Goal: Task Accomplishment & Management: Manage account settings

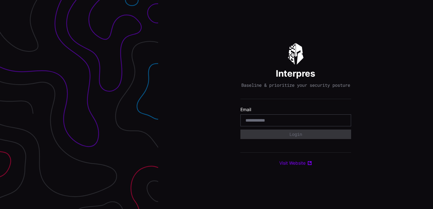
click at [301, 123] on input "email" at bounding box center [296, 120] width 101 height 6
type input "**********"
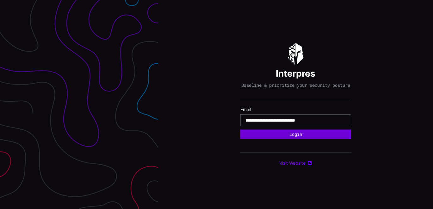
click at [307, 139] on button "Login" at bounding box center [295, 133] width 111 height 9
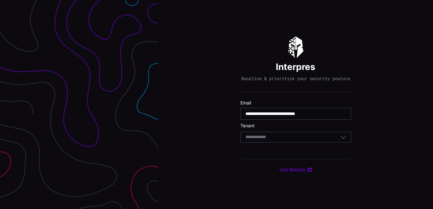
click at [307, 139] on div "Select Tenant" at bounding box center [293, 137] width 95 height 6
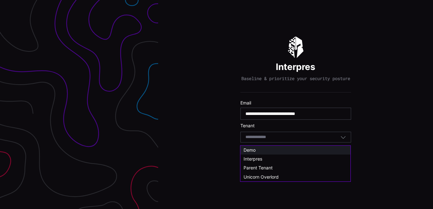
click at [246, 148] on span "Demo" at bounding box center [250, 149] width 12 height 5
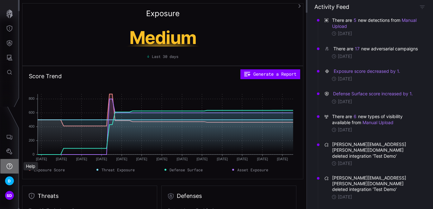
click at [11, 164] on icon "Help" at bounding box center [10, 166] width 6 height 6
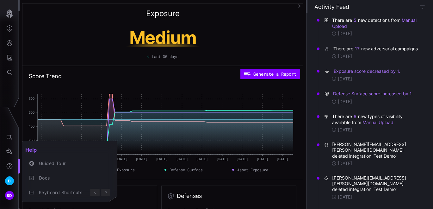
click at [11, 149] on div at bounding box center [216, 104] width 433 height 209
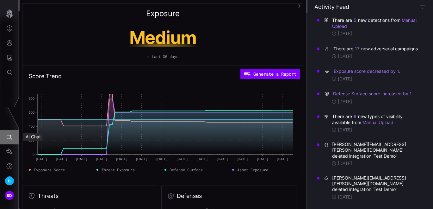
click at [9, 134] on icon "AI Chat" at bounding box center [9, 137] width 6 height 6
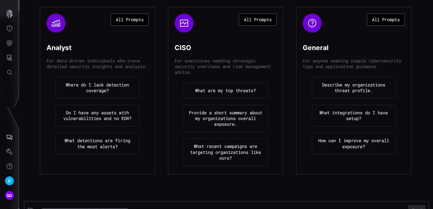
scroll to position [108, 0]
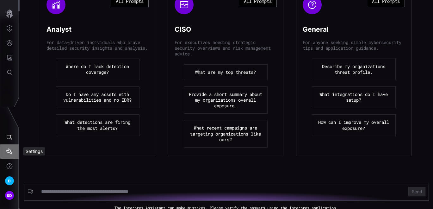
click at [10, 154] on icon "Settings" at bounding box center [9, 151] width 6 height 6
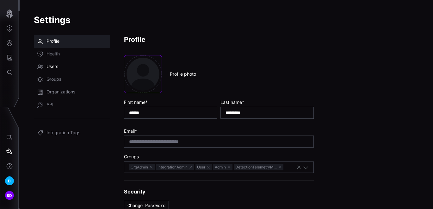
click at [57, 67] on span "Users" at bounding box center [53, 67] width 12 height 6
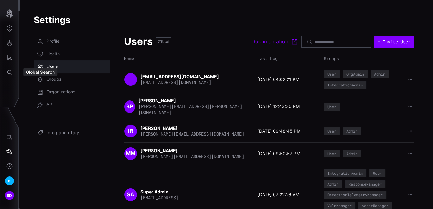
click at [49, 78] on div "Global Search" at bounding box center [40, 71] width 40 height 13
click at [57, 78] on div "Global Search" at bounding box center [40, 71] width 40 height 13
click at [61, 78] on span "Groups" at bounding box center [54, 79] width 15 height 6
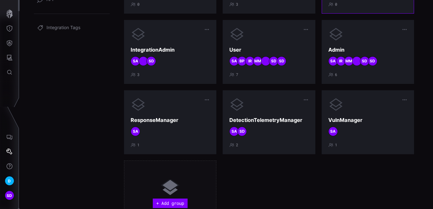
scroll to position [105, 0]
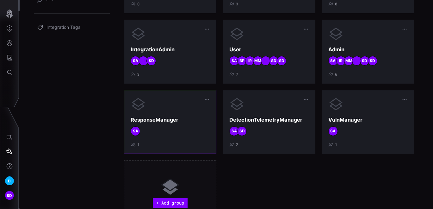
click at [189, 106] on div at bounding box center [170, 104] width 79 height 15
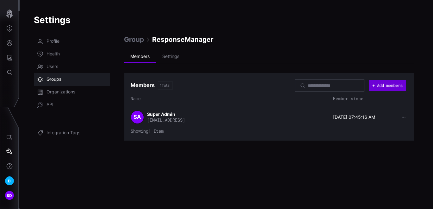
click at [380, 84] on button "+ Add members" at bounding box center [387, 85] width 37 height 11
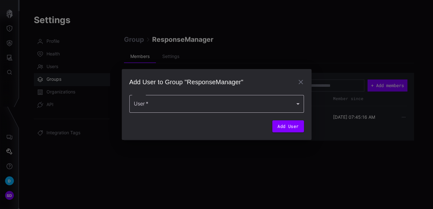
click at [156, 101] on div at bounding box center [216, 104] width 175 height 18
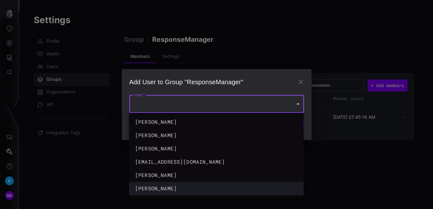
click at [156, 186] on div "Swapna Deshpande" at bounding box center [210, 188] width 150 height 8
type input "**********"
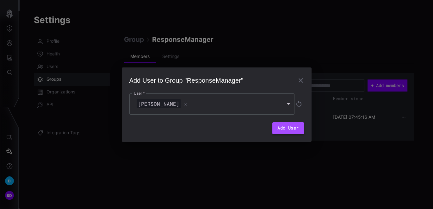
click at [283, 129] on button "Add User" at bounding box center [287, 128] width 31 height 12
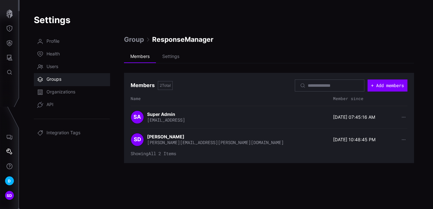
click at [135, 39] on span "Group" at bounding box center [134, 39] width 20 height 9
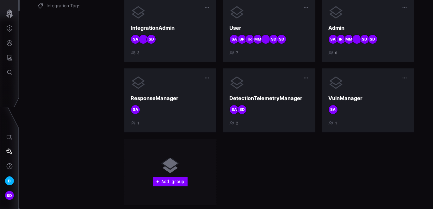
scroll to position [138, 0]
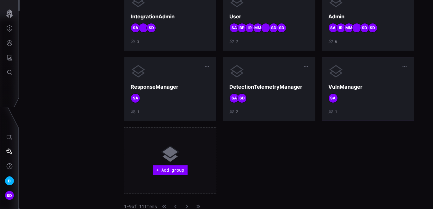
click at [360, 82] on div "VulnManager SA 1" at bounding box center [367, 89] width 79 height 51
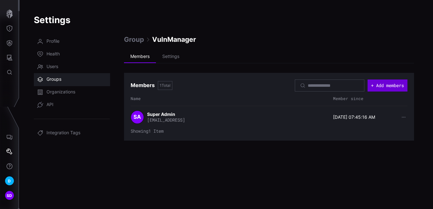
click at [378, 84] on button "+ Add members" at bounding box center [388, 85] width 40 height 12
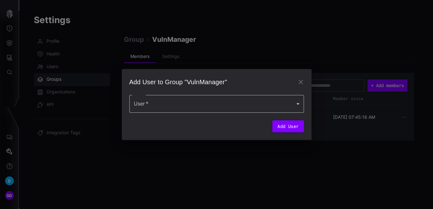
click at [191, 105] on div at bounding box center [216, 104] width 175 height 18
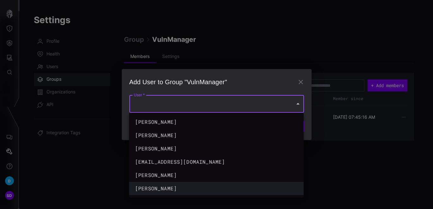
click at [151, 187] on div "Swapna Deshpande" at bounding box center [210, 188] width 150 height 8
type input "**********"
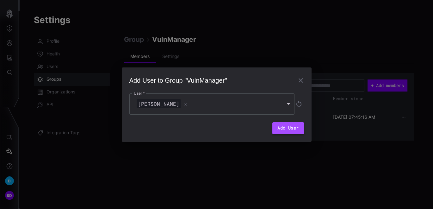
click at [293, 128] on button "Add User" at bounding box center [287, 128] width 31 height 12
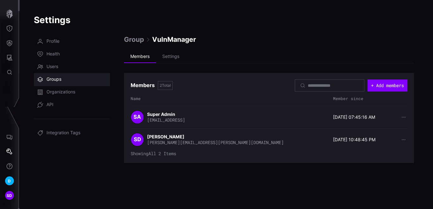
click at [137, 40] on span "Group" at bounding box center [134, 39] width 20 height 9
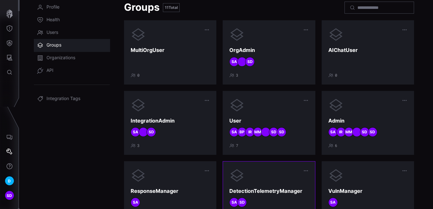
scroll to position [33, 0]
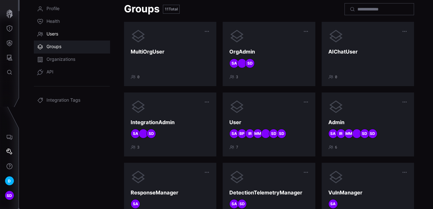
click at [53, 31] on span "Users" at bounding box center [53, 34] width 12 height 6
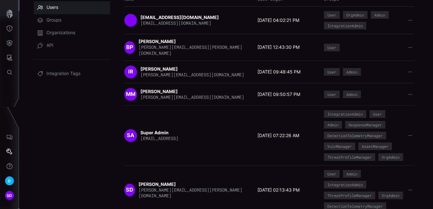
scroll to position [107, 0]
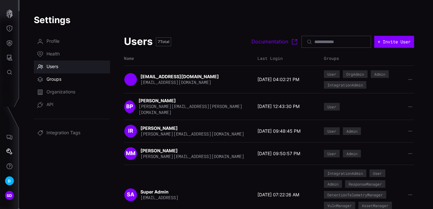
click at [55, 81] on span "Groups" at bounding box center [54, 79] width 15 height 6
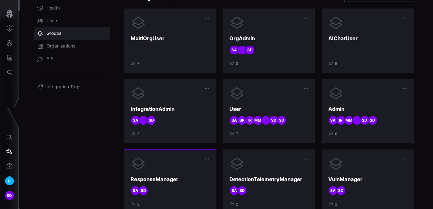
scroll to position [33, 0]
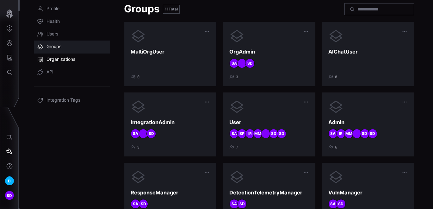
click at [54, 58] on span "Organizations" at bounding box center [61, 59] width 29 height 6
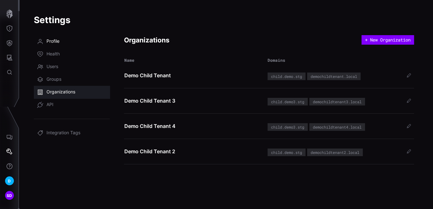
click at [53, 41] on span "Profile" at bounding box center [53, 41] width 13 height 6
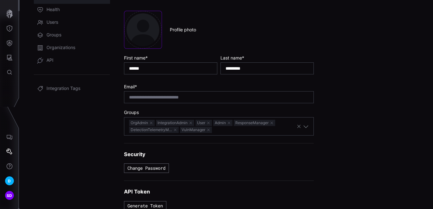
scroll to position [45, 0]
click at [164, 168] on button "Change Password" at bounding box center [146, 167] width 45 height 9
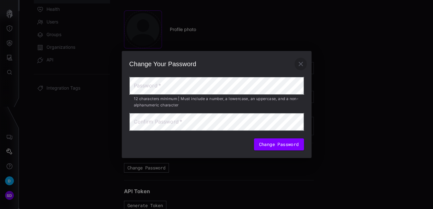
click at [301, 65] on icon "button" at bounding box center [301, 64] width 8 height 8
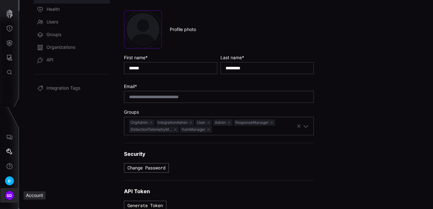
click at [11, 196] on span "SD" at bounding box center [10, 195] width 6 height 7
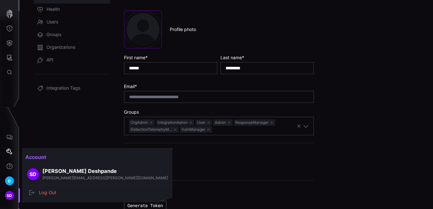
click at [68, 173] on h3 "Swapna Deshpande" at bounding box center [105, 171] width 126 height 7
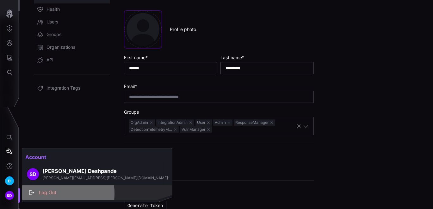
click at [49, 193] on div "Log Out" at bounding box center [101, 193] width 130 height 8
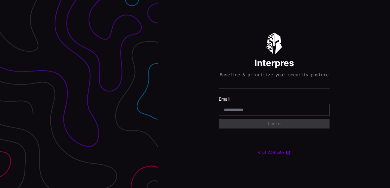
click at [240, 112] on input "email" at bounding box center [274, 110] width 101 height 6
type input "**********"
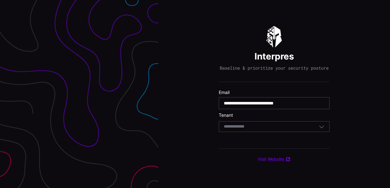
click at [254, 124] on div "Select Tenant" at bounding box center [274, 126] width 111 height 11
click at [376, 70] on div "**********" at bounding box center [274, 94] width 232 height 188
click at [259, 129] on div "Select Tenant" at bounding box center [271, 127] width 95 height 6
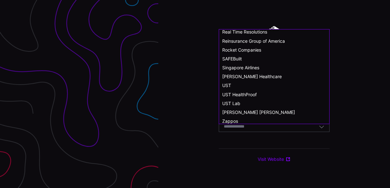
scroll to position [348, 0]
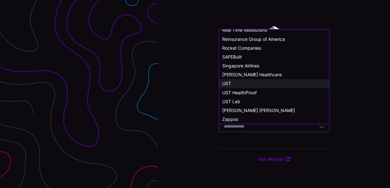
click at [228, 83] on span "UST" at bounding box center [226, 83] width 9 height 5
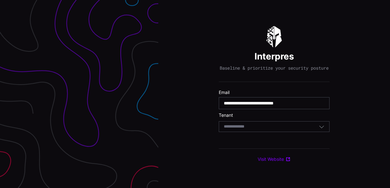
click at [319, 127] on icon "button" at bounding box center [322, 127] width 6 height 6
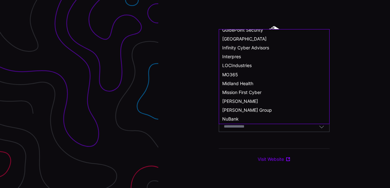
scroll to position [159, 0]
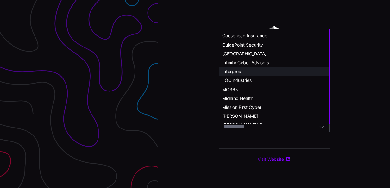
click at [237, 69] on span "Interpres" at bounding box center [231, 71] width 19 height 5
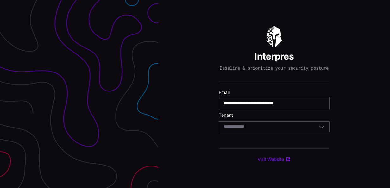
click at [268, 129] on div "Select Tenant" at bounding box center [271, 127] width 95 height 6
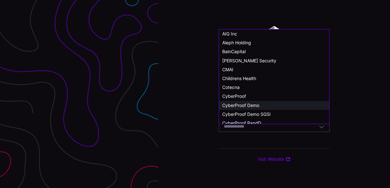
click at [234, 103] on span "CyberProof Demo" at bounding box center [240, 105] width 37 height 5
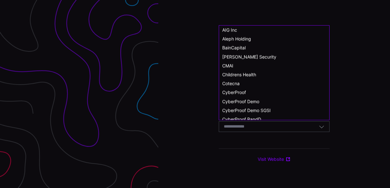
click at [246, 129] on input at bounding box center [237, 126] width 27 height 5
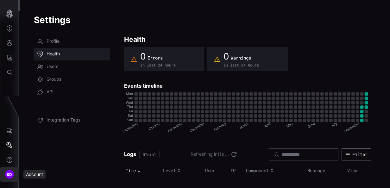
click at [8, 179] on button "SD" at bounding box center [9, 174] width 18 height 15
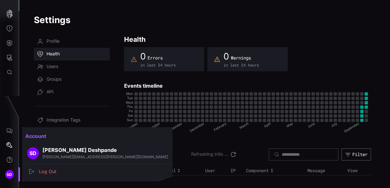
click at [11, 142] on div at bounding box center [195, 94] width 390 height 188
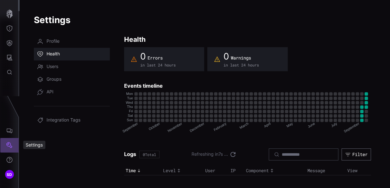
click at [9, 143] on icon "Settings" at bounding box center [9, 145] width 6 height 6
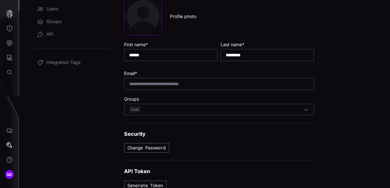
scroll to position [59, 0]
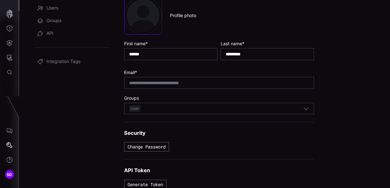
click at [172, 106] on div "User" at bounding box center [216, 108] width 174 height 7
click at [175, 104] on div "User" at bounding box center [219, 108] width 190 height 11
click at [241, 53] on input "*********" at bounding box center [267, 54] width 83 height 6
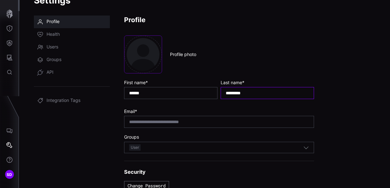
scroll to position [0, 0]
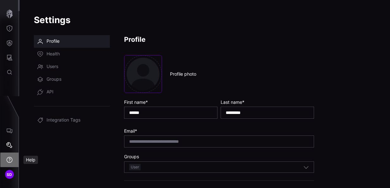
click at [11, 160] on icon "Help" at bounding box center [9, 160] width 6 height 6
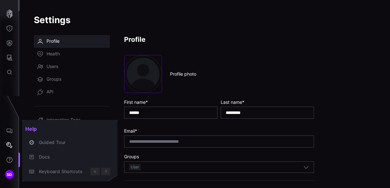
click at [9, 144] on div at bounding box center [195, 94] width 390 height 188
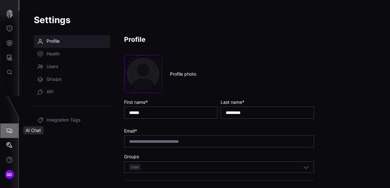
click at [11, 130] on icon "AI Chat" at bounding box center [9, 131] width 6 height 6
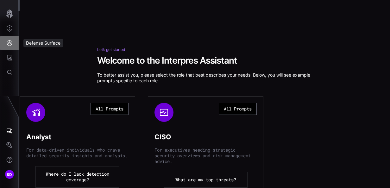
click at [11, 41] on icon "Defense Surface" at bounding box center [9, 43] width 6 height 6
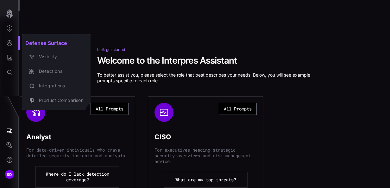
click at [12, 73] on div at bounding box center [195, 94] width 390 height 188
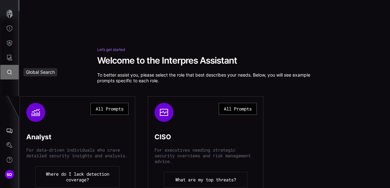
click at [12, 73] on icon "Global Search" at bounding box center [9, 72] width 6 height 6
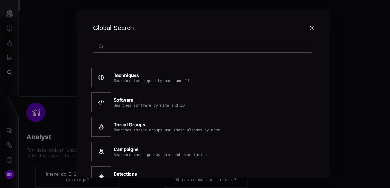
click at [8, 171] on div at bounding box center [195, 94] width 390 height 188
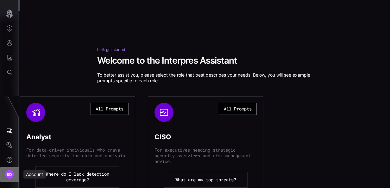
click at [9, 171] on span "SD" at bounding box center [10, 174] width 6 height 7
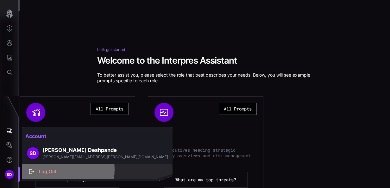
click at [51, 170] on div "Log Out" at bounding box center [101, 172] width 130 height 8
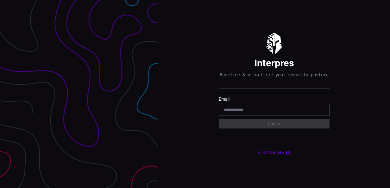
click at [240, 113] on input "email" at bounding box center [274, 110] width 101 height 6
type input "**********"
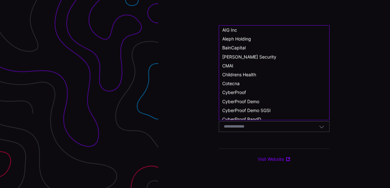
click at [255, 128] on input at bounding box center [240, 126] width 33 height 5
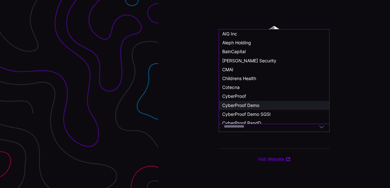
click at [243, 104] on span "CyberProof Demo" at bounding box center [240, 105] width 37 height 5
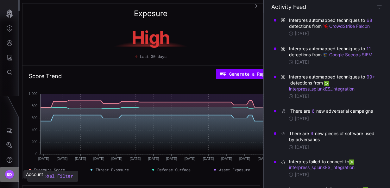
click at [9, 174] on span "SD" at bounding box center [10, 174] width 6 height 7
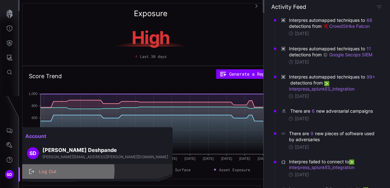
click at [66, 171] on div "Log Out" at bounding box center [101, 172] width 130 height 8
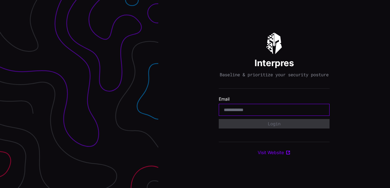
click at [245, 111] on input "email" at bounding box center [274, 110] width 101 height 6
type input "**********"
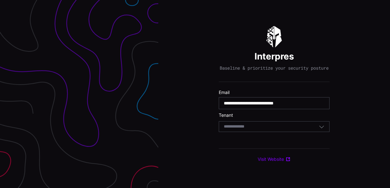
click at [269, 129] on div "Select Tenant" at bounding box center [271, 127] width 95 height 6
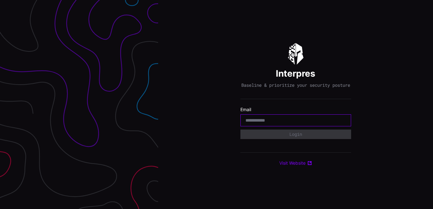
click at [286, 123] on input "email" at bounding box center [296, 120] width 101 height 6
type input "**********"
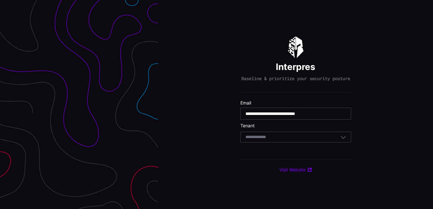
click at [284, 140] on div "Select Tenant" at bounding box center [293, 137] width 95 height 6
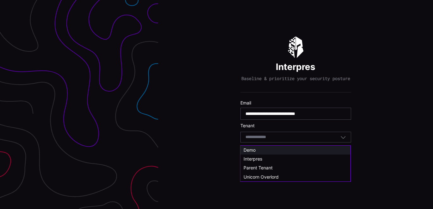
click at [246, 150] on span "Demo" at bounding box center [250, 149] width 12 height 5
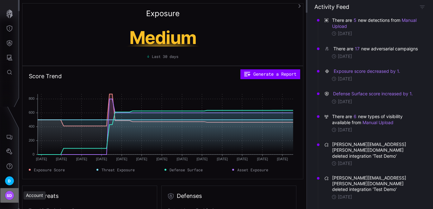
click at [11, 196] on span "SD" at bounding box center [10, 195] width 6 height 7
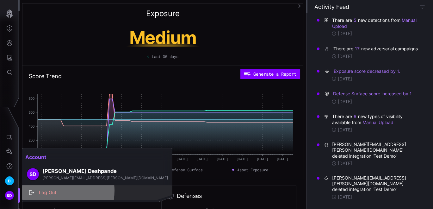
click at [57, 190] on div "Log Out" at bounding box center [101, 193] width 130 height 8
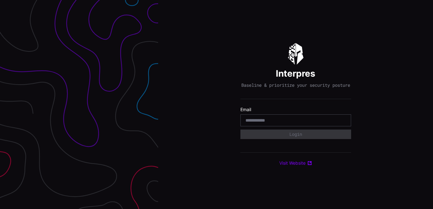
click at [266, 121] on input "email" at bounding box center [296, 120] width 101 height 6
type input "**********"
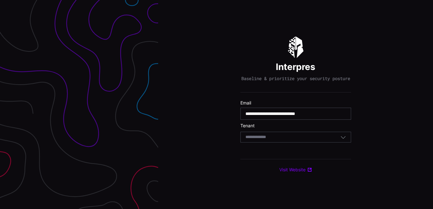
click at [276, 140] on input at bounding box center [262, 136] width 33 height 5
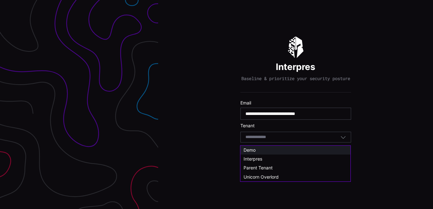
click at [260, 149] on div "Demo" at bounding box center [296, 150] width 104 height 6
